Goal: Register for event/course

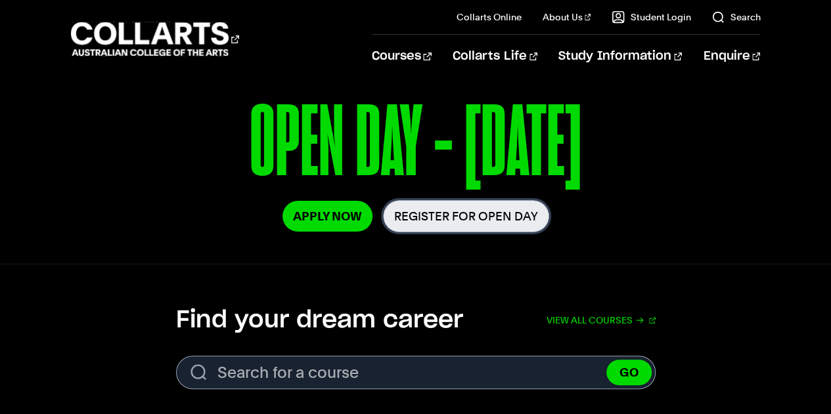
click at [452, 217] on link "Register for Open Day" at bounding box center [466, 216] width 166 height 32
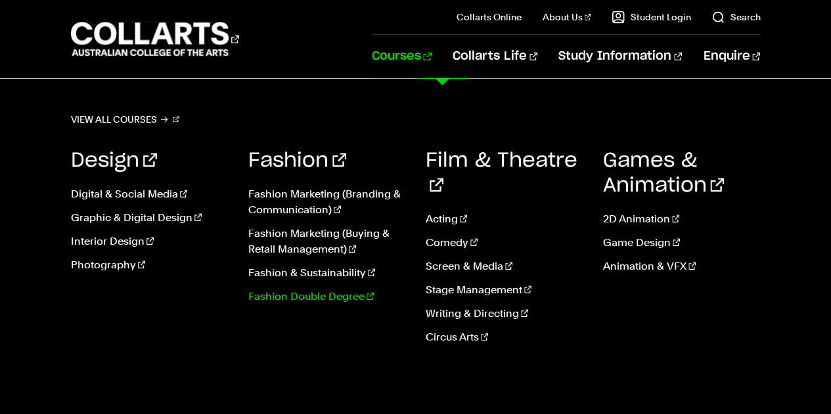
click at [324, 295] on link "Fashion Double Degree" at bounding box center [327, 297] width 158 height 16
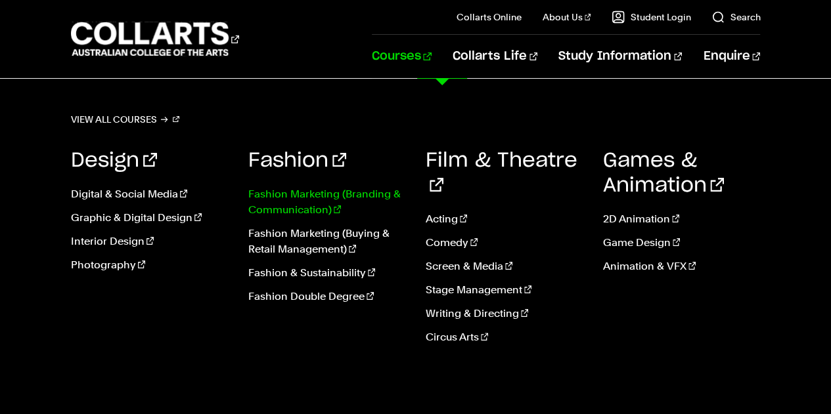
click at [289, 202] on link "Fashion Marketing (Branding & Communication)" at bounding box center [327, 203] width 158 height 32
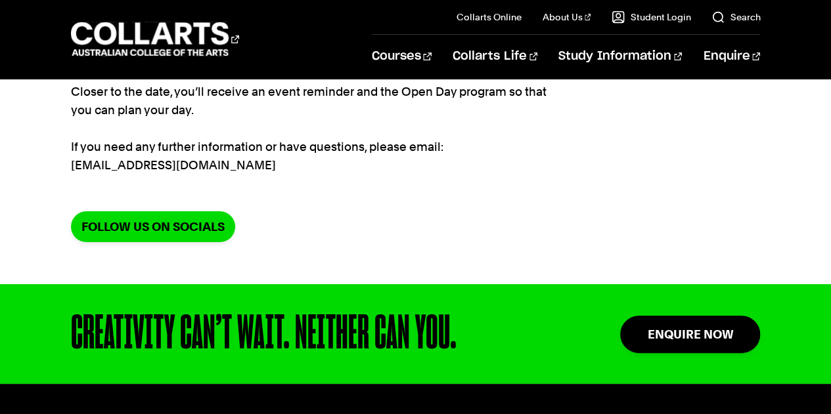
scroll to position [229, 0]
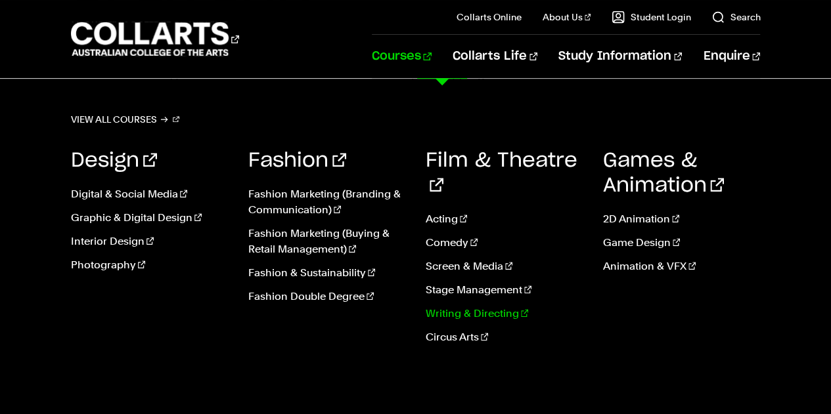
click at [457, 306] on link "Writing & Directing" at bounding box center [505, 314] width 158 height 16
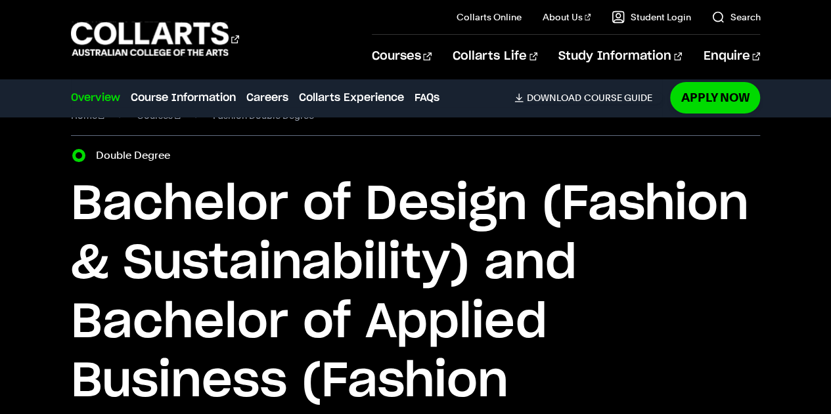
scroll to position [31, 0]
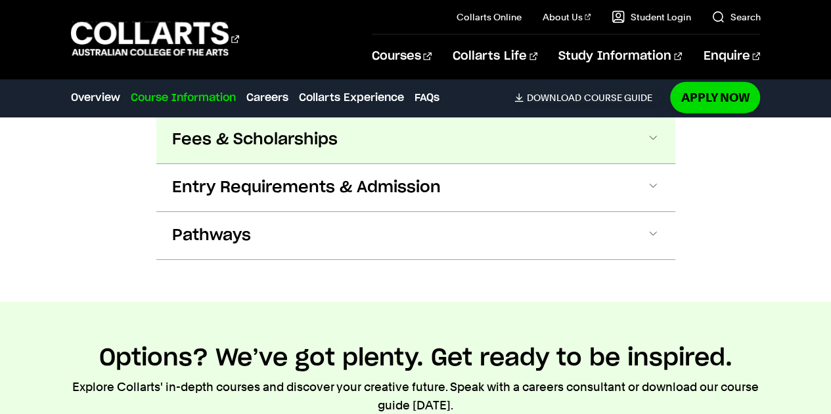
click at [197, 137] on span "Fees & Scholarships" at bounding box center [255, 139] width 166 height 21
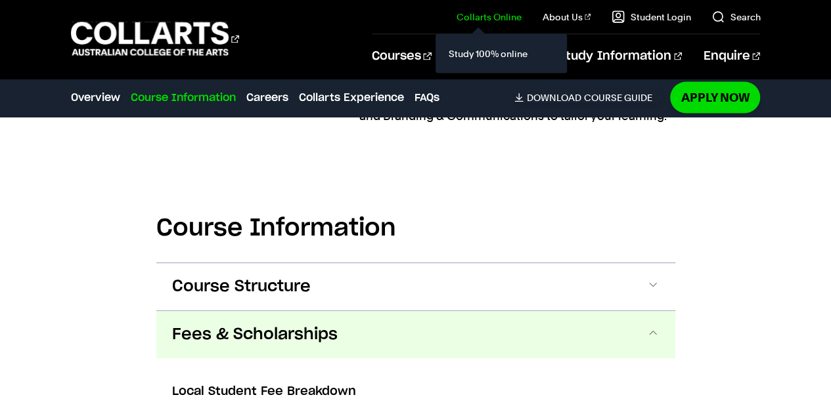
scroll to position [1393, 0]
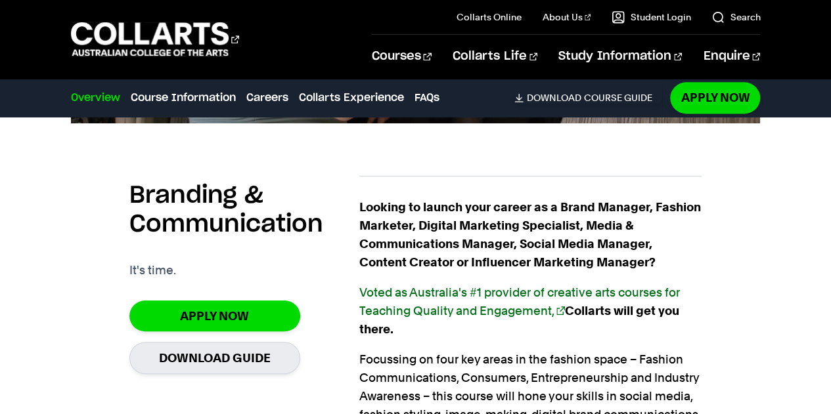
scroll to position [643, 0]
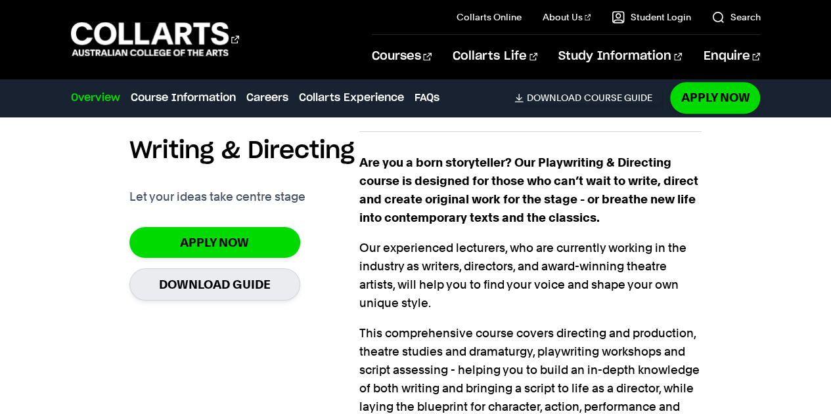
scroll to position [841, 0]
